Goal: Share content: Share content

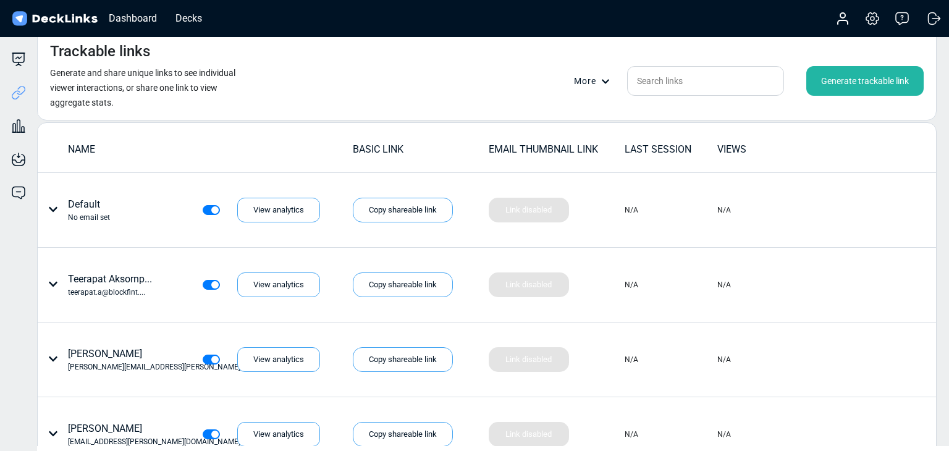
scroll to position [103, 0]
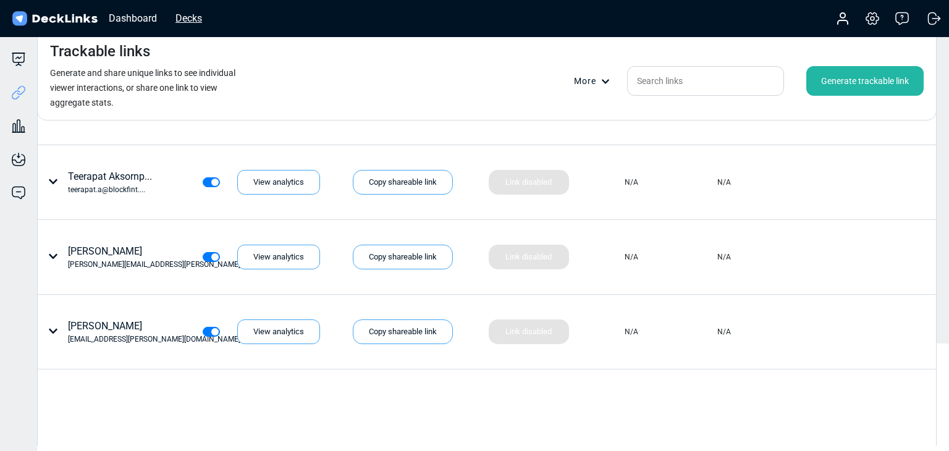
click at [203, 12] on div "Decks" at bounding box center [188, 18] width 39 height 15
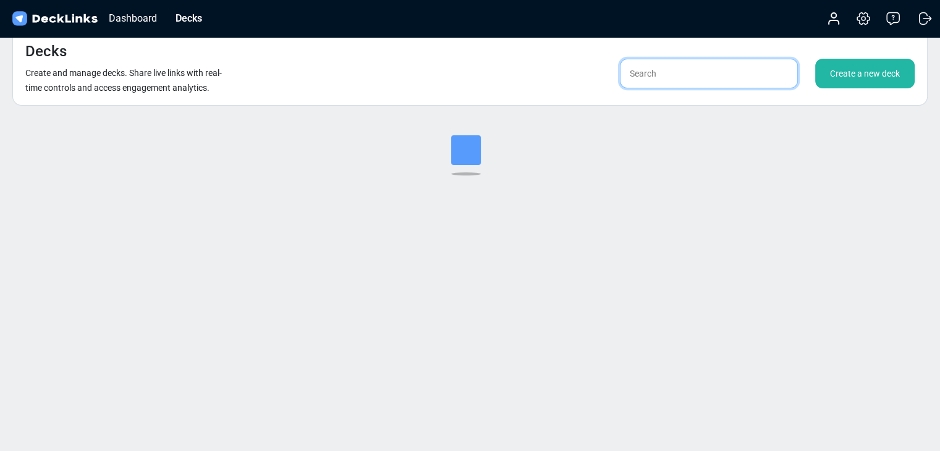
click at [687, 72] on input "text" at bounding box center [709, 74] width 178 height 30
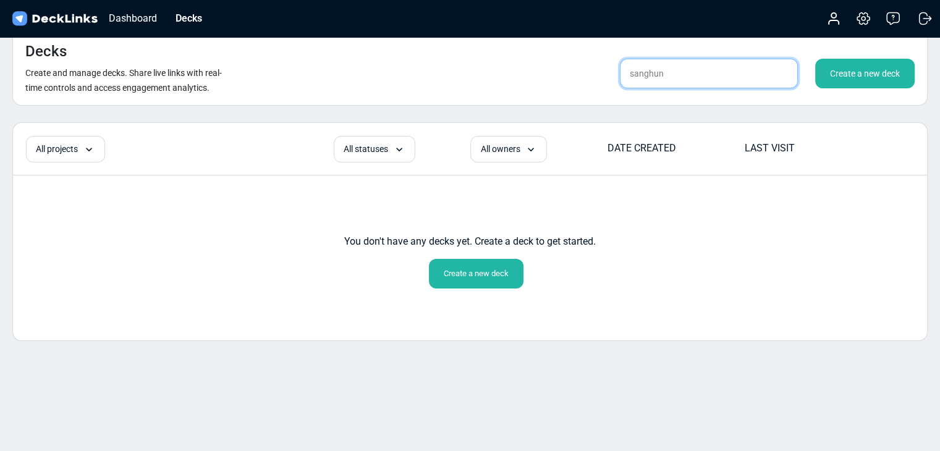
type input "sanghun"
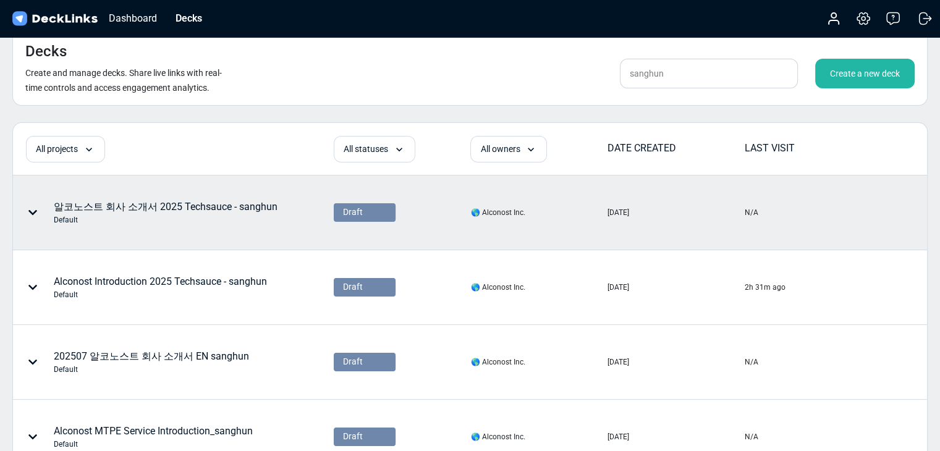
click at [263, 216] on div "Default" at bounding box center [166, 219] width 224 height 11
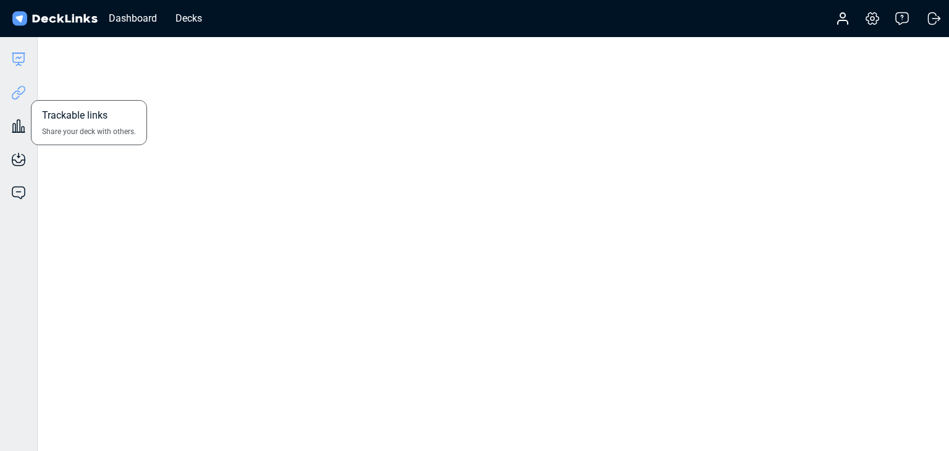
click at [22, 95] on icon at bounding box center [18, 92] width 15 height 15
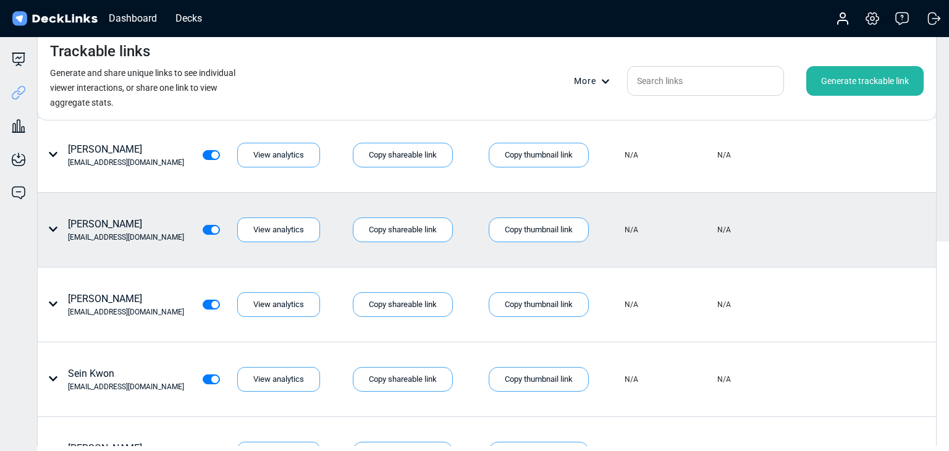
scroll to position [206, 0]
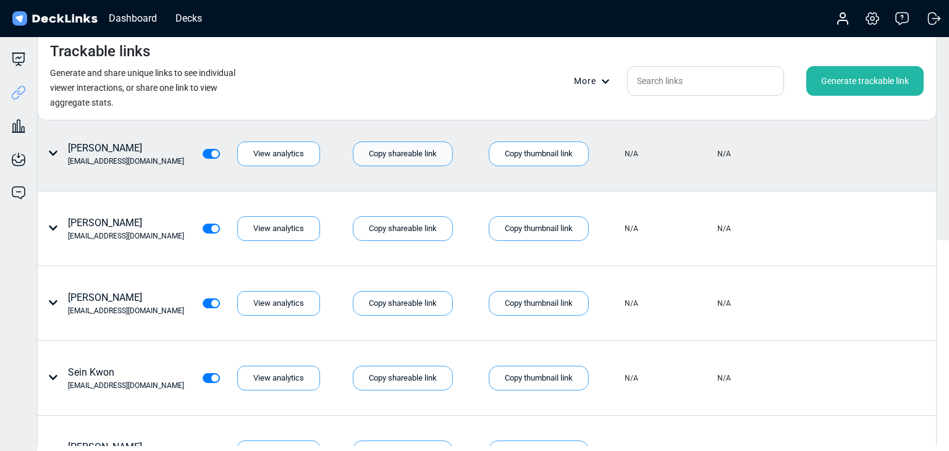
click at [400, 146] on div "Copy shareable link" at bounding box center [403, 153] width 100 height 25
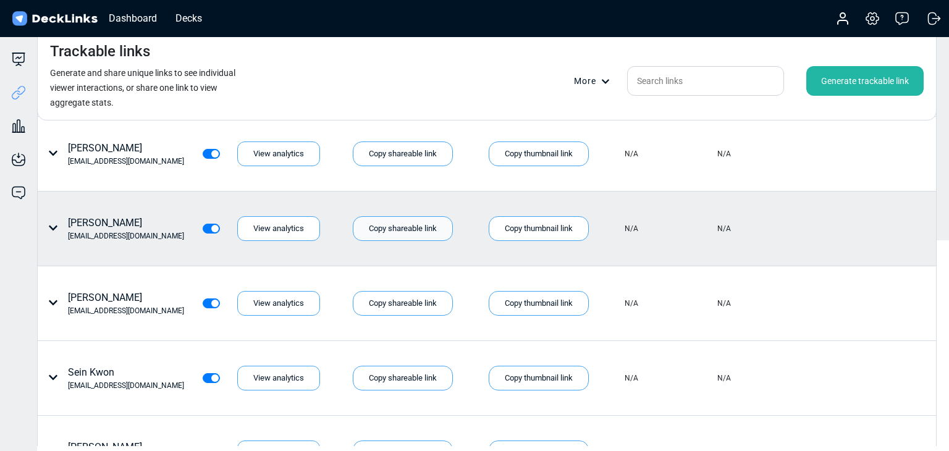
click at [386, 221] on div "Copy shareable link" at bounding box center [403, 228] width 100 height 25
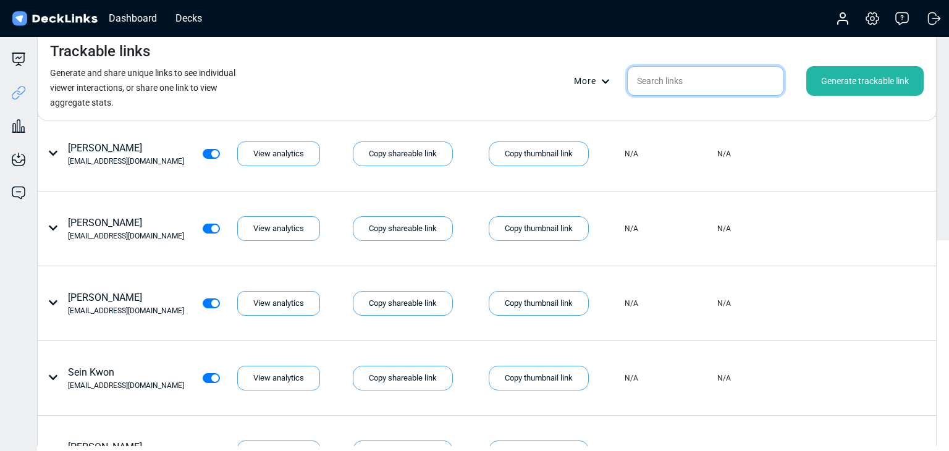
click at [654, 82] on input "text" at bounding box center [705, 81] width 157 height 30
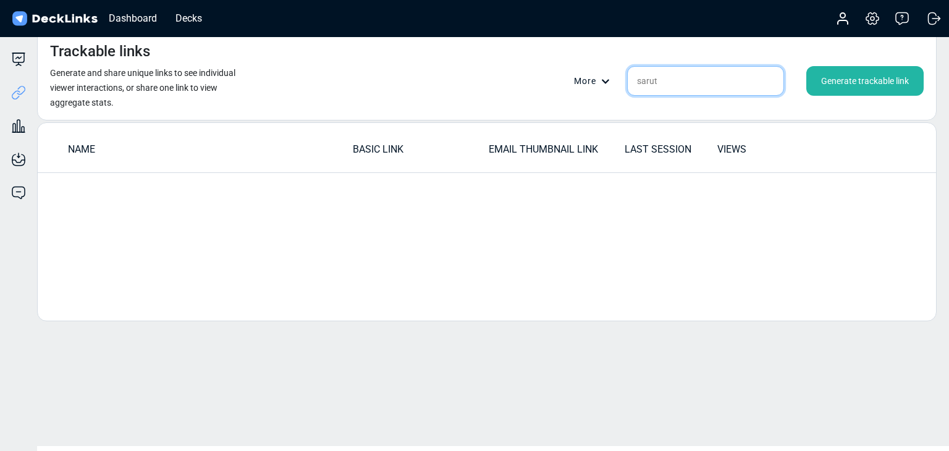
click at [679, 85] on input "sarut" at bounding box center [705, 81] width 157 height 30
paste input ".b@gother.com"
type input "[EMAIL_ADDRESS][DOMAIN_NAME]"
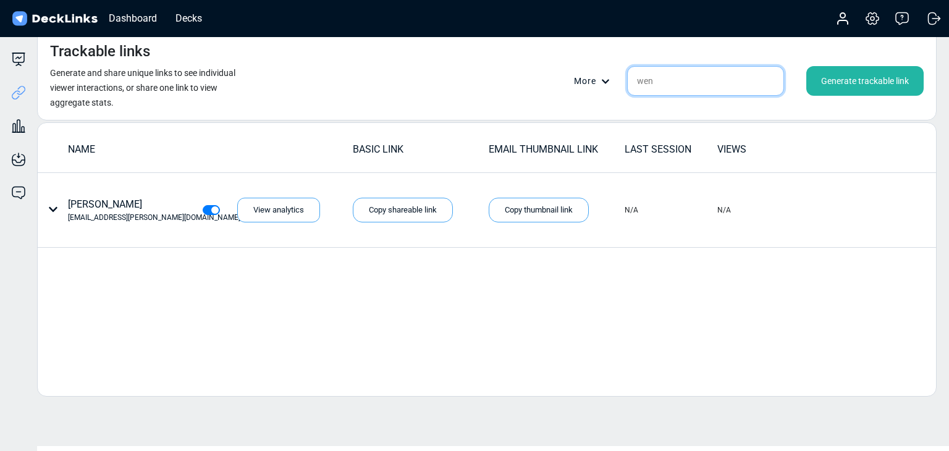
click at [687, 85] on input "wen" at bounding box center [705, 81] width 157 height 30
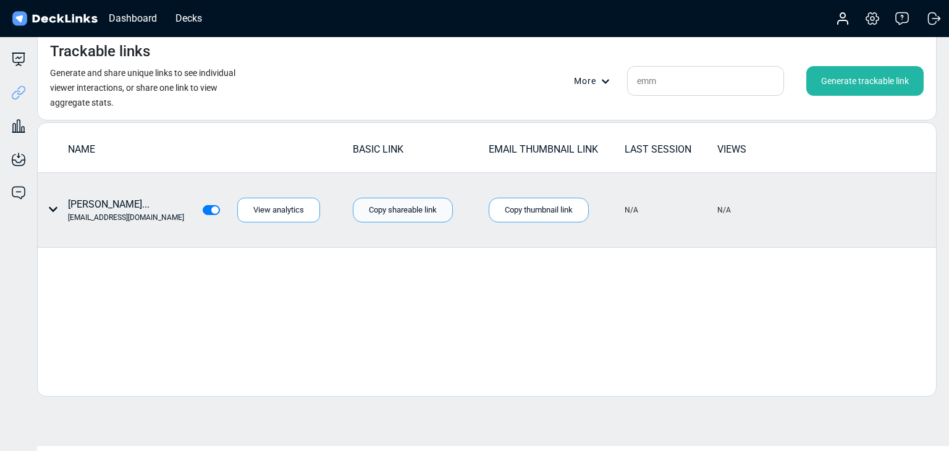
click at [406, 198] on div "Copy shareable link" at bounding box center [403, 210] width 100 height 25
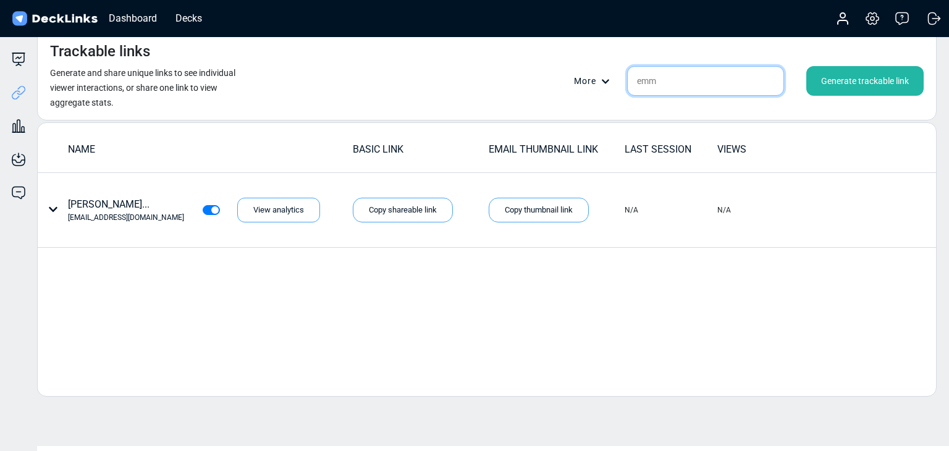
click at [687, 82] on input "emm" at bounding box center [705, 81] width 157 height 30
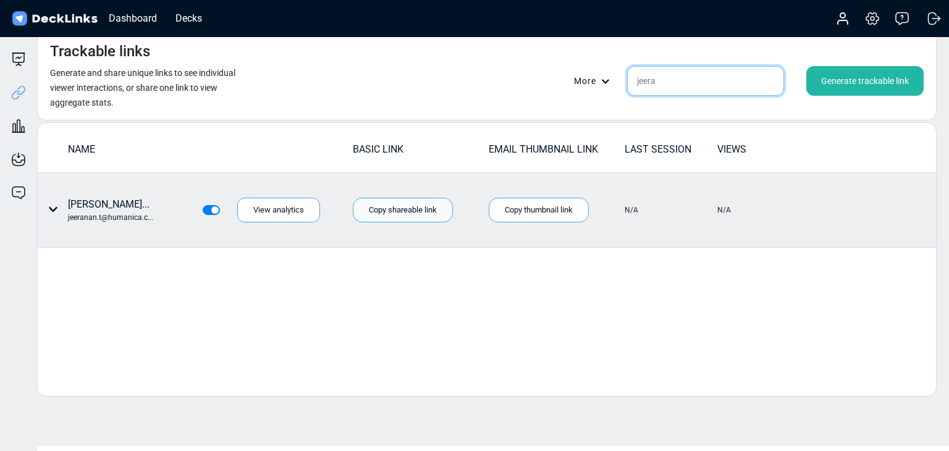
type input "jeera"
click at [400, 209] on div "Copy shareable link" at bounding box center [403, 210] width 100 height 25
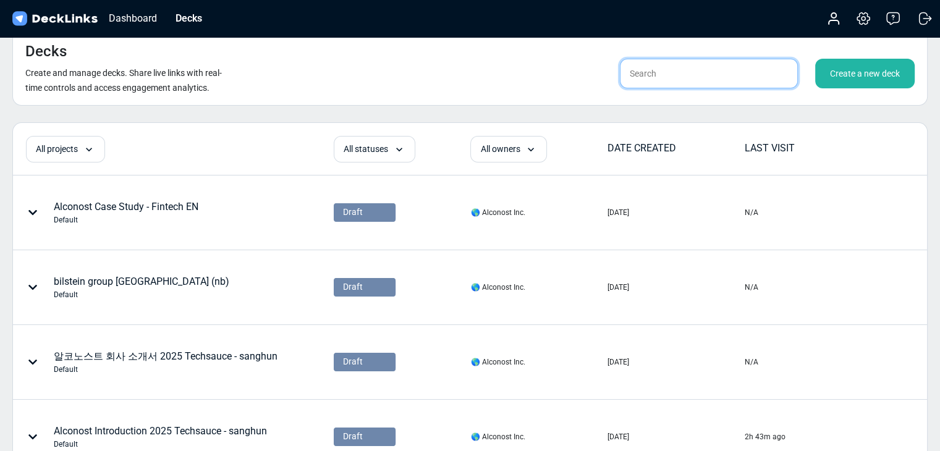
click at [684, 70] on input "text" at bounding box center [709, 74] width 178 height 30
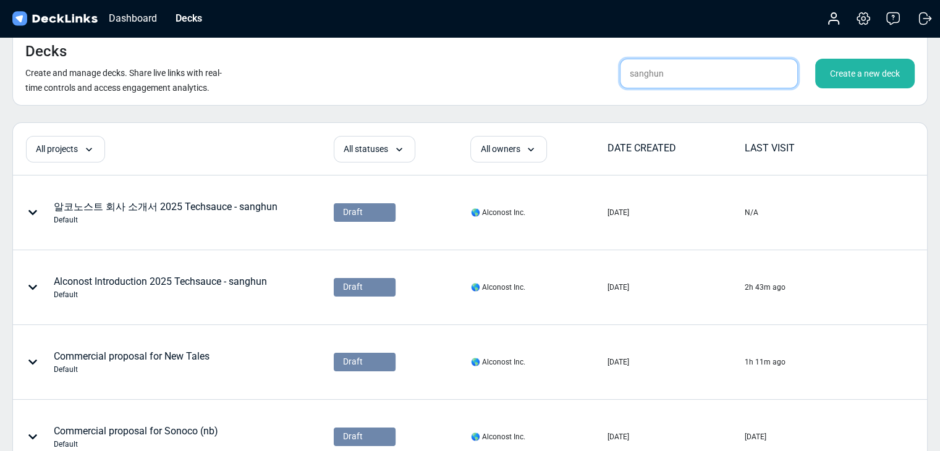
type input "sanghun"
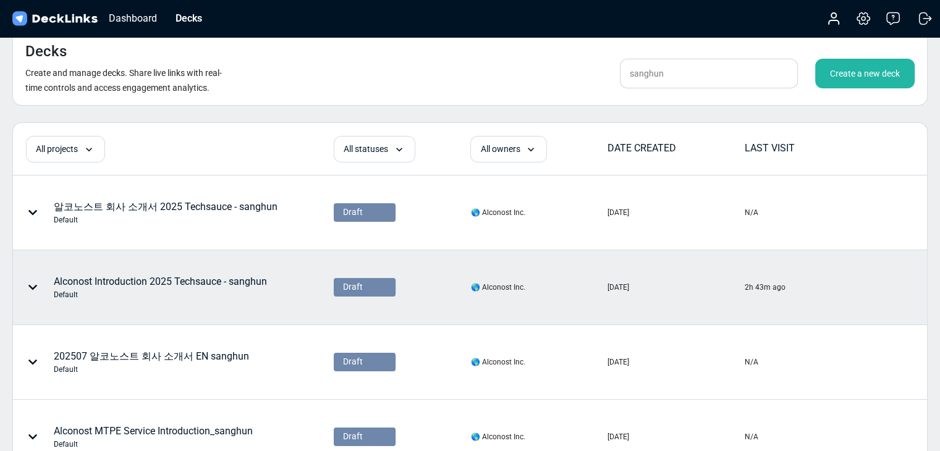
click at [227, 287] on div "Alconost Introduction 2025 Techsauce - sanghun Default" at bounding box center [160, 287] width 213 height 26
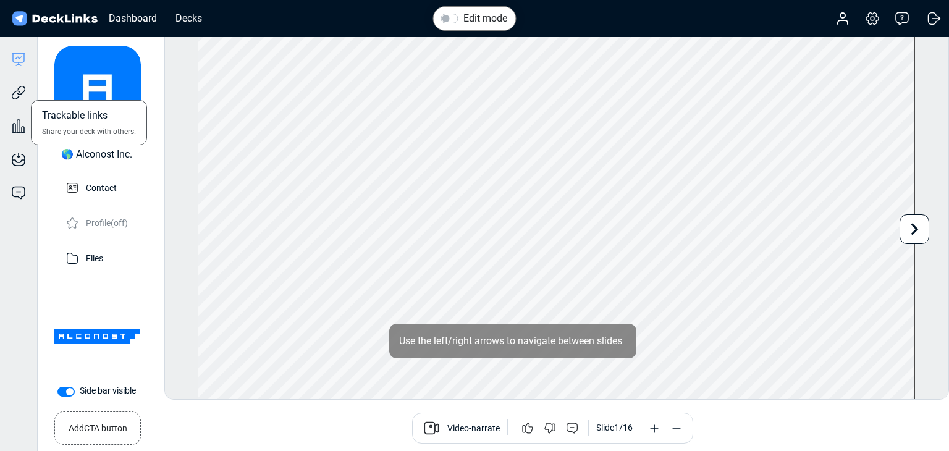
click at [32, 89] on div "Trackable links Share your deck with others." at bounding box center [18, 83] width 37 height 33
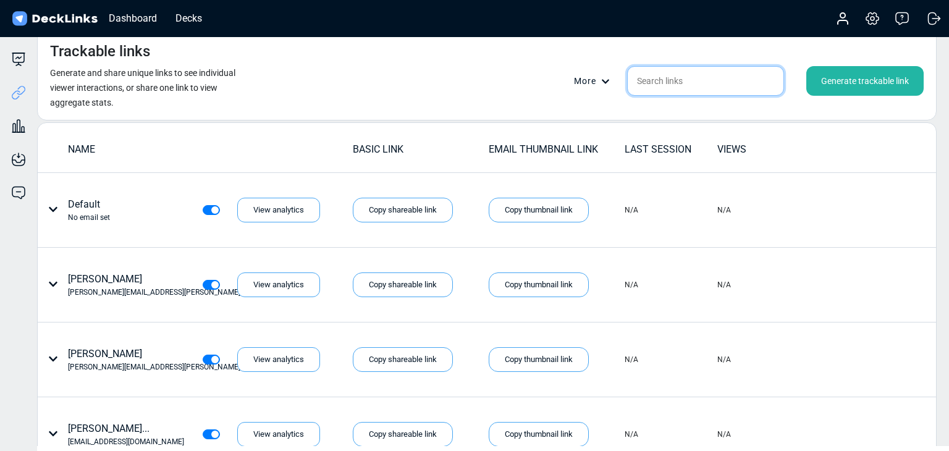
click at [709, 74] on input "text" at bounding box center [705, 81] width 157 height 30
paste input "[EMAIL_ADDRESS][DOMAIN_NAME]"
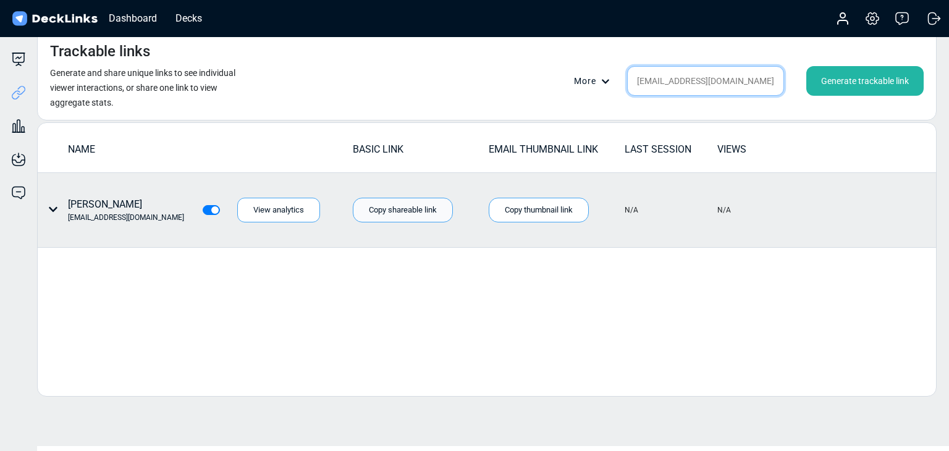
type input "[EMAIL_ADDRESS][DOMAIN_NAME]"
click at [376, 215] on div "Copy shareable link" at bounding box center [403, 210] width 100 height 25
